Goal: Use online tool/utility: Utilize a website feature to perform a specific function

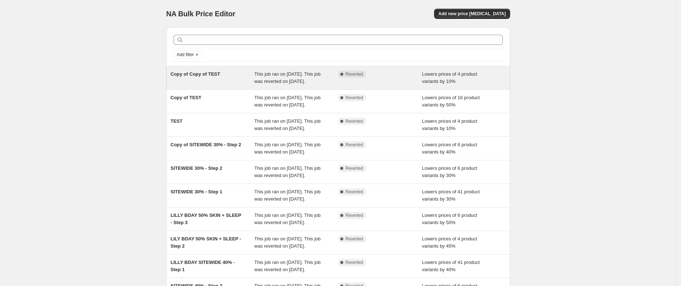
click at [387, 84] on div "Complete Reverted" at bounding box center [380, 78] width 84 height 14
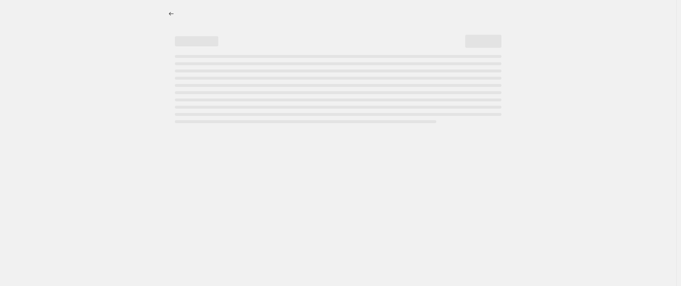
select select "percentage"
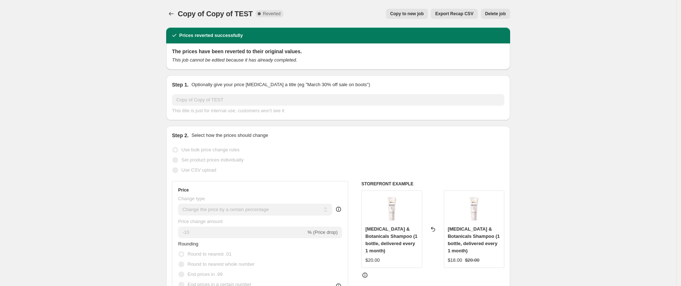
click at [418, 15] on span "Copy to new job" at bounding box center [408, 14] width 34 height 6
select select "percentage"
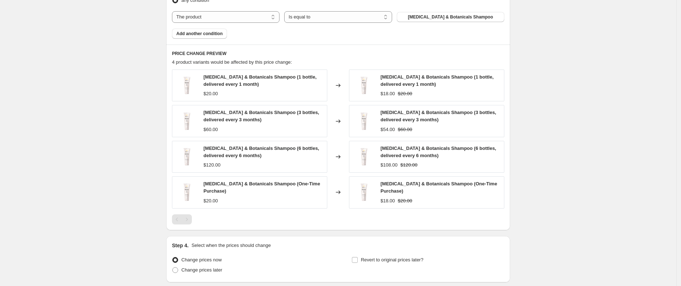
scroll to position [493, 0]
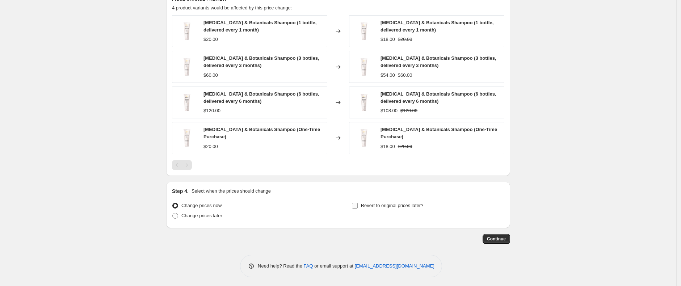
click at [367, 203] on span "Revert to original prices later?" at bounding box center [392, 205] width 63 height 5
click at [358, 203] on input "Revert to original prices later?" at bounding box center [355, 206] width 6 height 6
checkbox input "true"
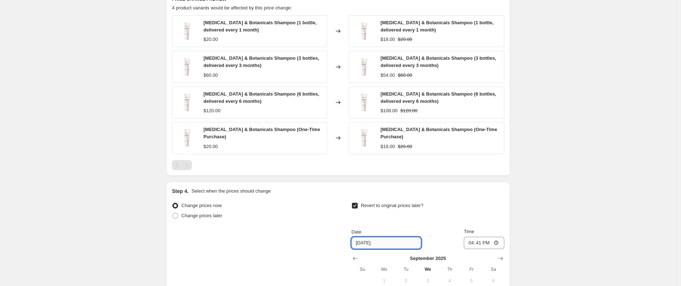
click at [396, 237] on input "[DATE]" at bounding box center [387, 243] width 70 height 12
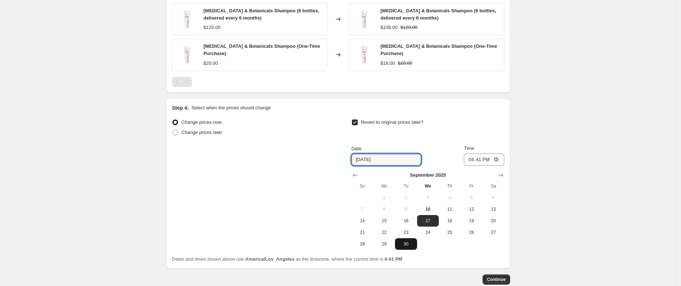
scroll to position [617, 0]
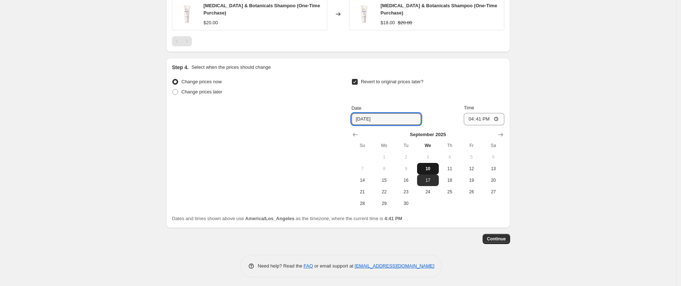
click at [438, 170] on button "10" at bounding box center [428, 169] width 22 height 12
type input "[DATE]"
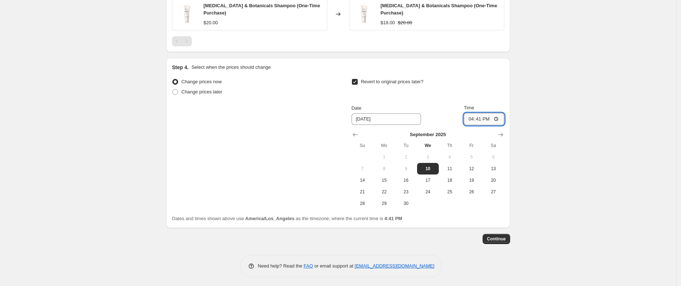
click at [471, 116] on input "16:41" at bounding box center [484, 119] width 41 height 12
click at [485, 117] on input "16:41" at bounding box center [484, 119] width 41 height 12
click at [480, 117] on input "16:41" at bounding box center [484, 119] width 41 height 12
type input "16:45"
click at [501, 236] on span "Continue" at bounding box center [496, 239] width 19 height 6
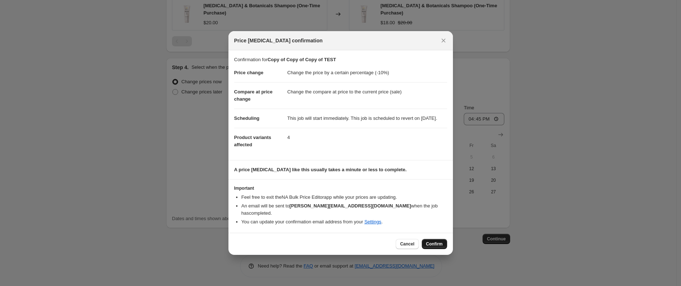
click at [426, 241] on span "Confirm" at bounding box center [434, 244] width 17 height 6
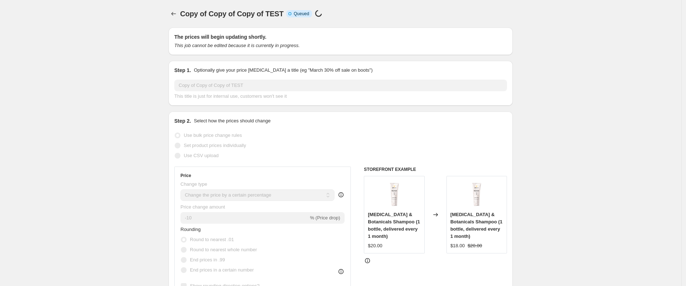
select select "percentage"
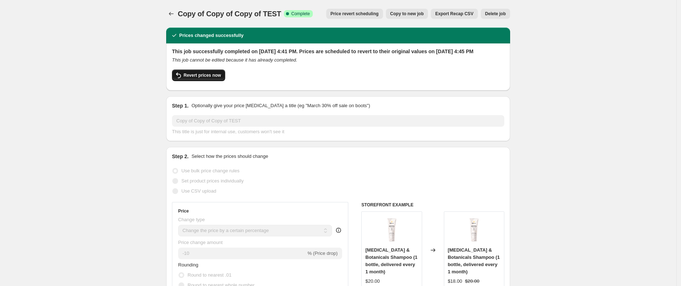
click at [219, 79] on button "Revert prices now" at bounding box center [198, 76] width 53 height 12
checkbox input "false"
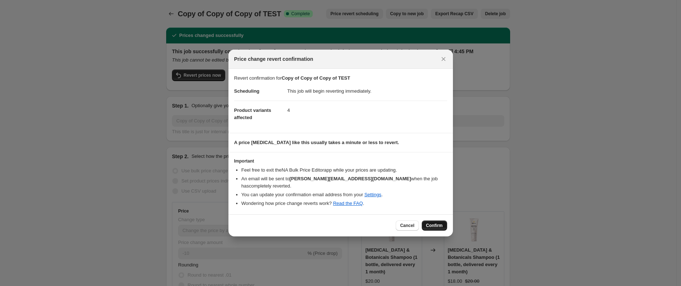
click at [436, 223] on span "Confirm" at bounding box center [434, 226] width 17 height 6
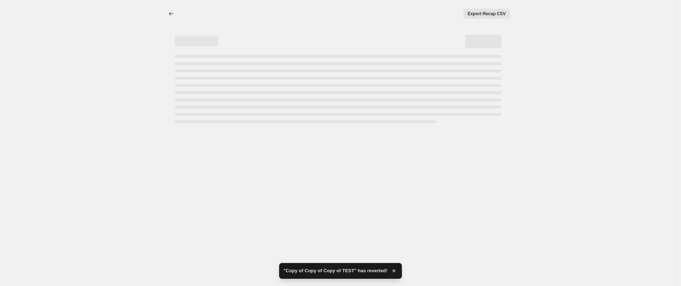
select select "percentage"
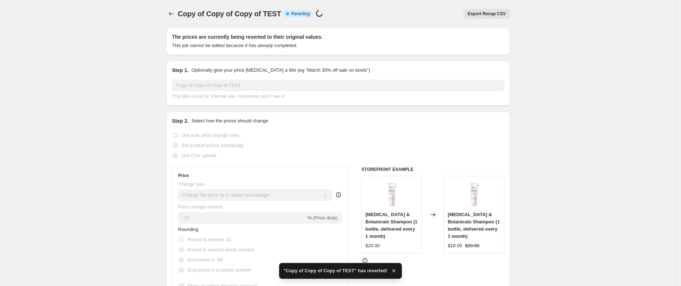
checkbox input "true"
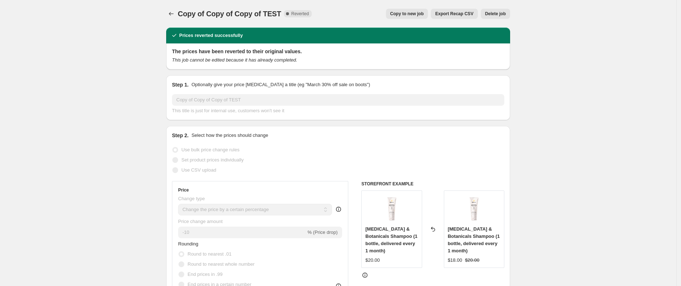
click at [410, 13] on span "Copy to new job" at bounding box center [408, 14] width 34 height 6
select select "percentage"
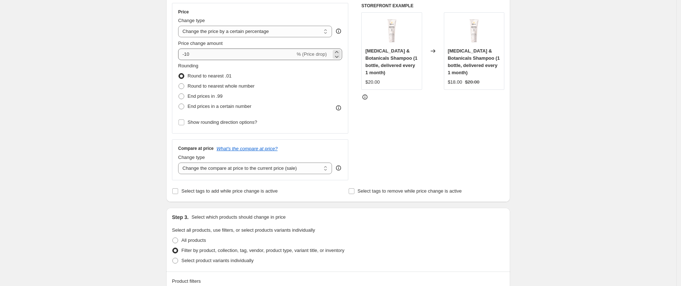
scroll to position [82, 0]
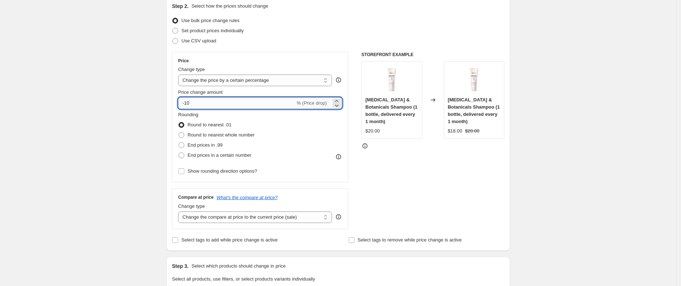
click at [222, 104] on input "-10" at bounding box center [236, 103] width 117 height 12
type input "-25"
click at [384, 173] on div "STOREFRONT EXAMPLE [MEDICAL_DATA] & Botanicals Shampoo (1 bottle, delivered eve…" at bounding box center [433, 141] width 143 height 178
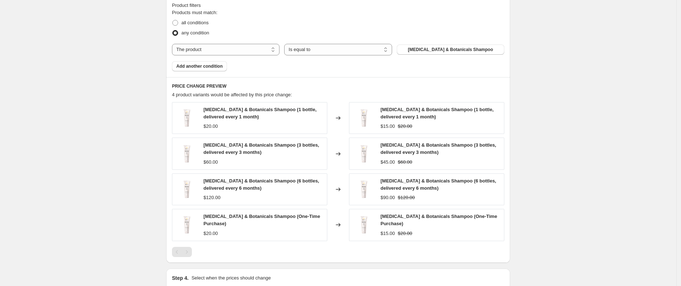
scroll to position [493, 0]
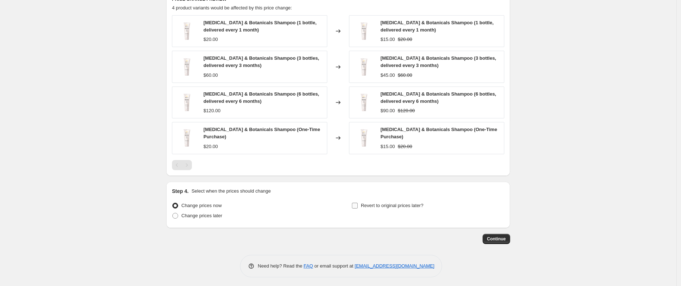
click at [355, 203] on input "Revert to original prices later?" at bounding box center [355, 206] width 6 height 6
checkbox input "true"
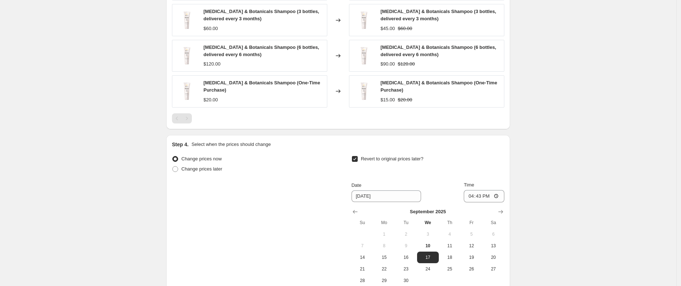
scroll to position [617, 0]
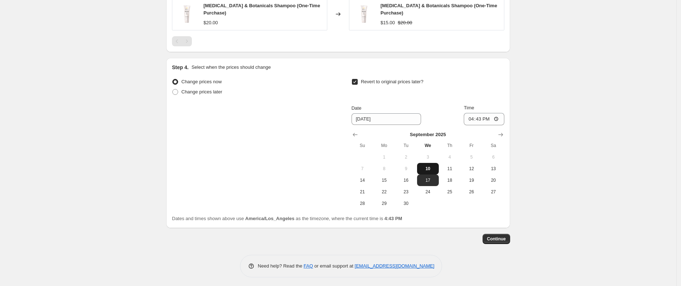
click at [429, 163] on button "10" at bounding box center [428, 169] width 22 height 12
type input "[DATE]"
click at [477, 117] on input "16:43" at bounding box center [484, 119] width 41 height 12
type input "16:46"
click at [499, 234] on button "Continue" at bounding box center [497, 239] width 28 height 10
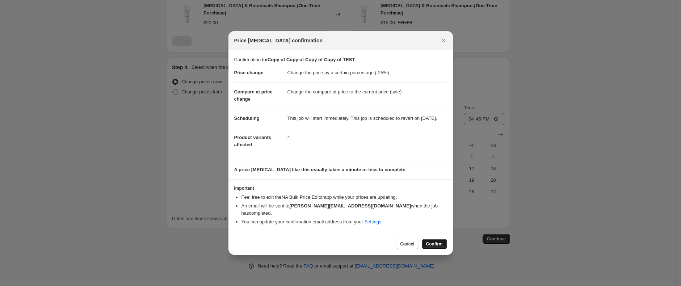
click at [429, 244] on span "Confirm" at bounding box center [434, 244] width 17 height 6
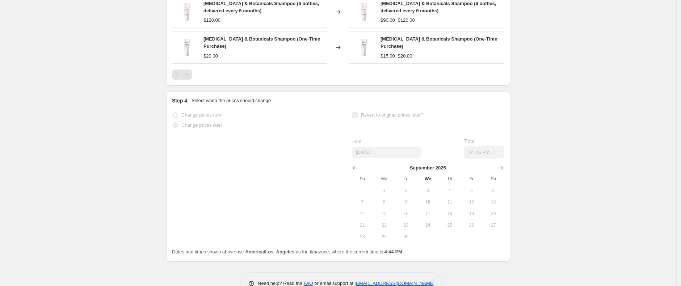
select select "percentage"
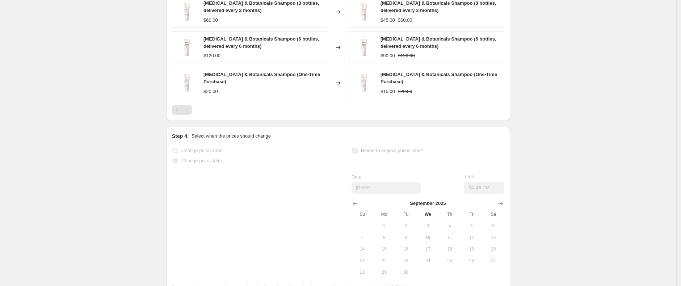
select select "percentage"
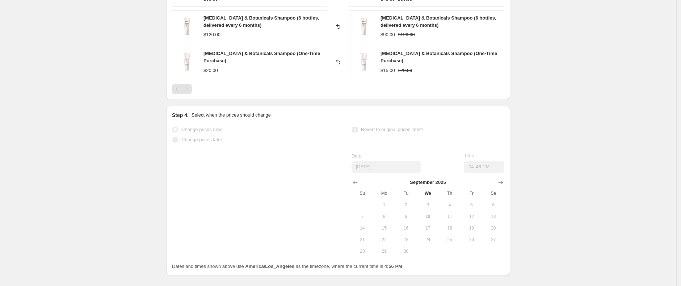
scroll to position [0, 0]
